Goal: Check status: Check status

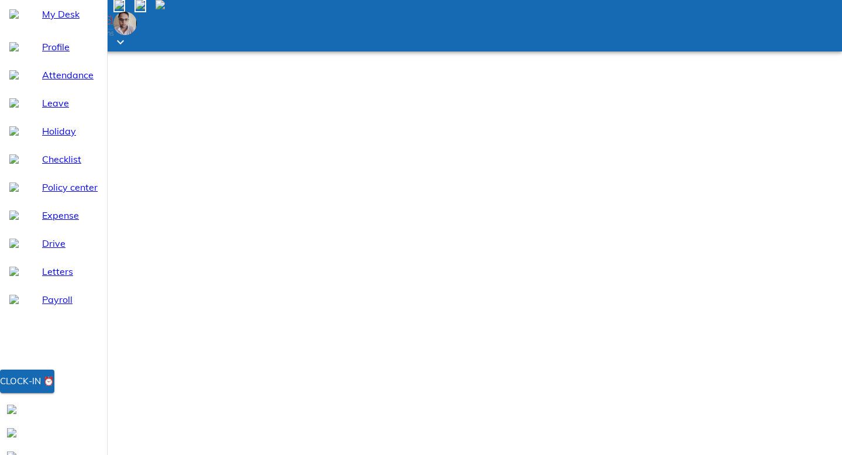
click at [67, 306] on span "Payroll" at bounding box center [70, 299] width 56 height 14
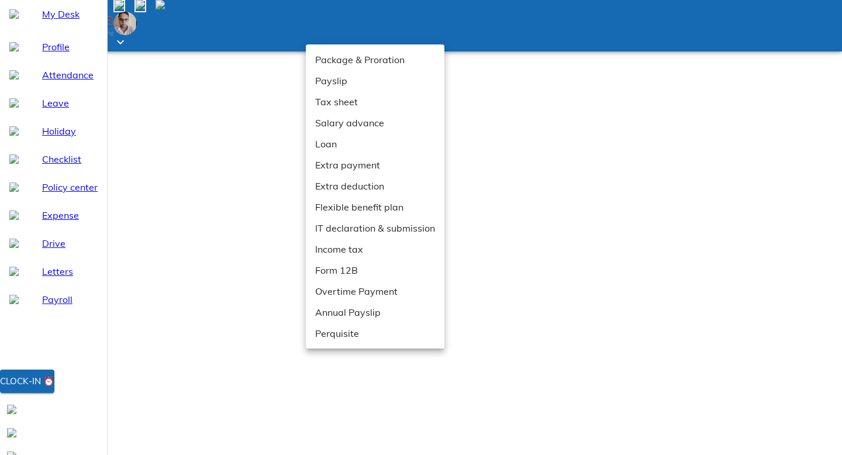
click at [340, 87] on li "Payslip" at bounding box center [375, 80] width 139 height 21
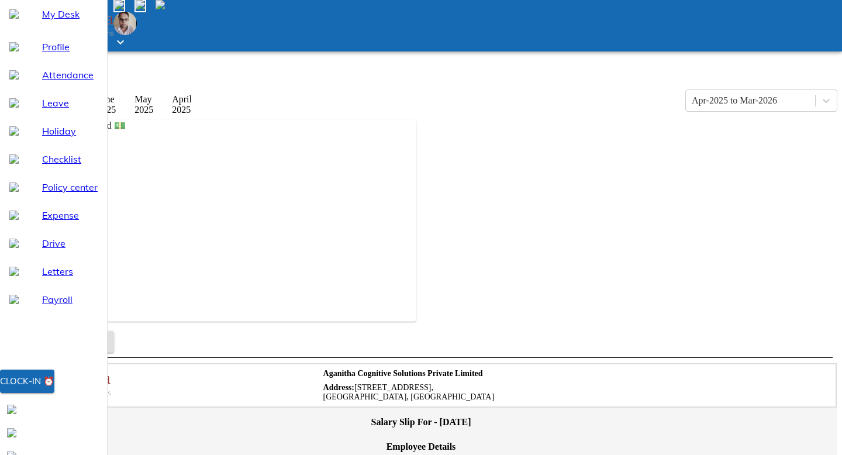
scroll to position [465, 0]
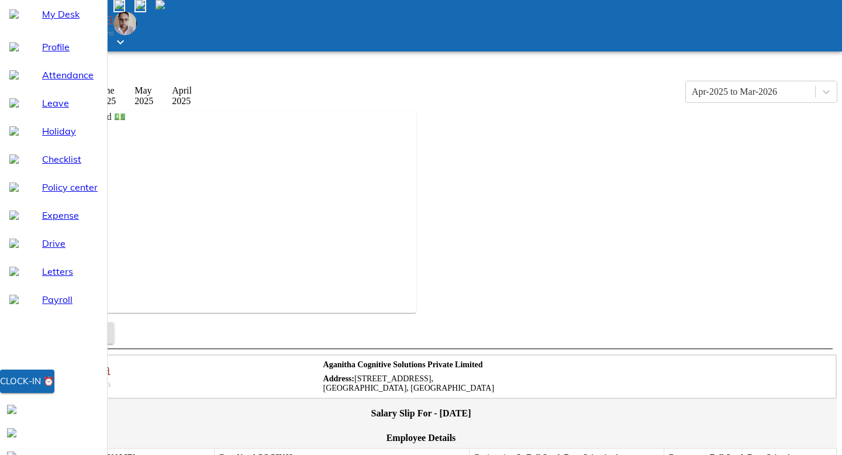
click at [160, 229] on div "Payslip Apr-2025 to Mar-2026 [DATE] [DATE] [DATE] [DATE] [DATE] Amount credited…" at bounding box center [421, 458] width 832 height 818
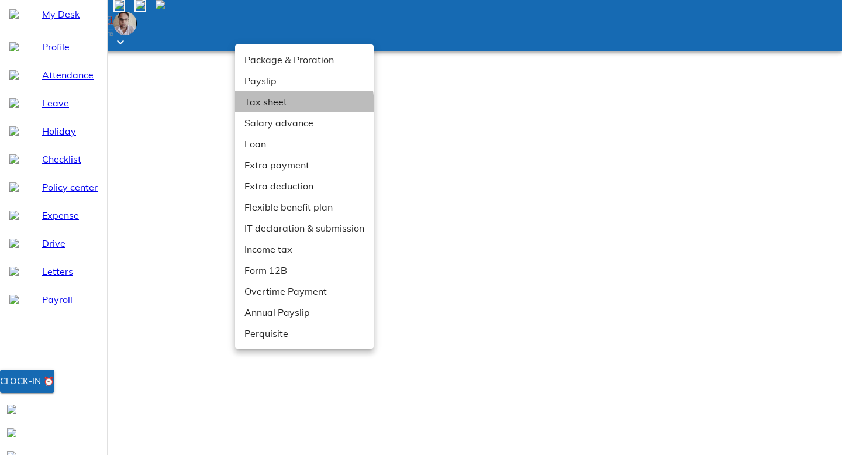
click at [279, 106] on li "Tax sheet" at bounding box center [304, 101] width 139 height 21
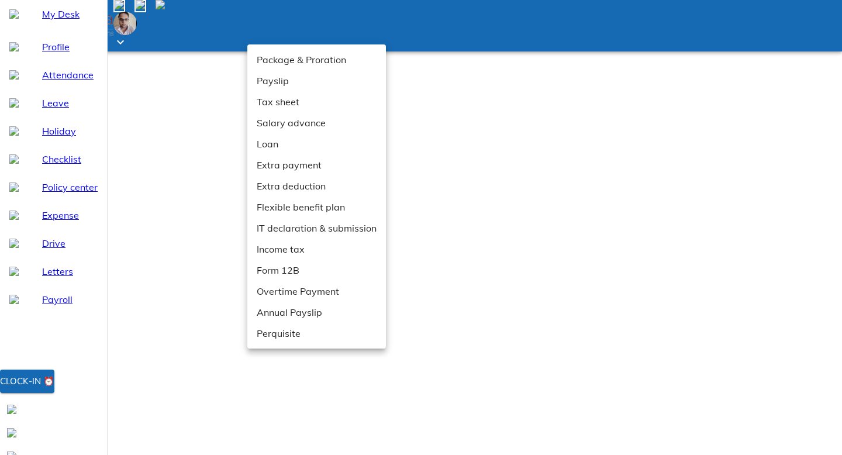
click at [306, 80] on li "Payslip" at bounding box center [316, 80] width 139 height 21
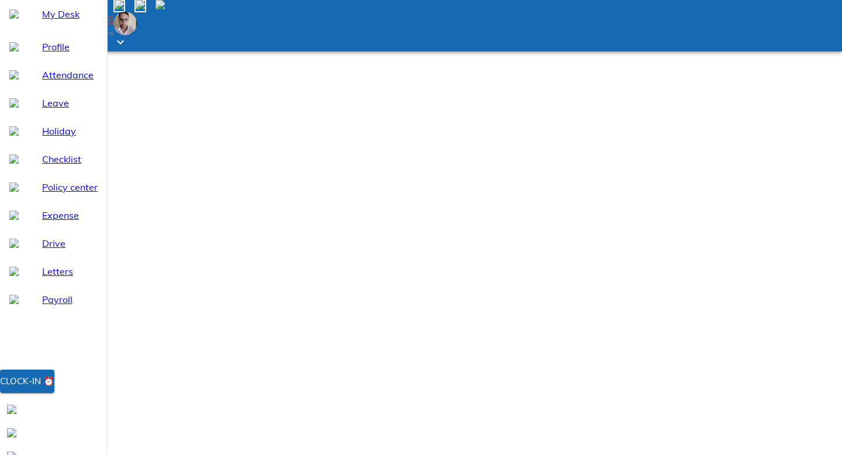
scroll to position [276, 0]
